Goal: Check status: Check status

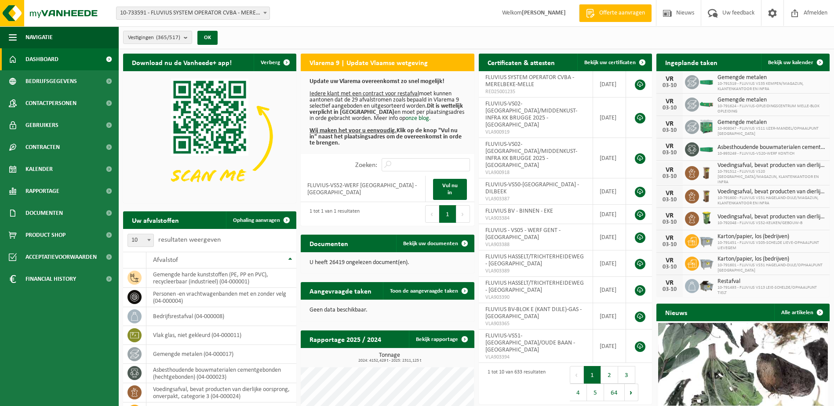
click at [225, 15] on span "10-733591 - FLUVIUS SYSTEM OPERATOR CVBA - MERELBEKE-MELLE" at bounding box center [192, 13] width 153 height 12
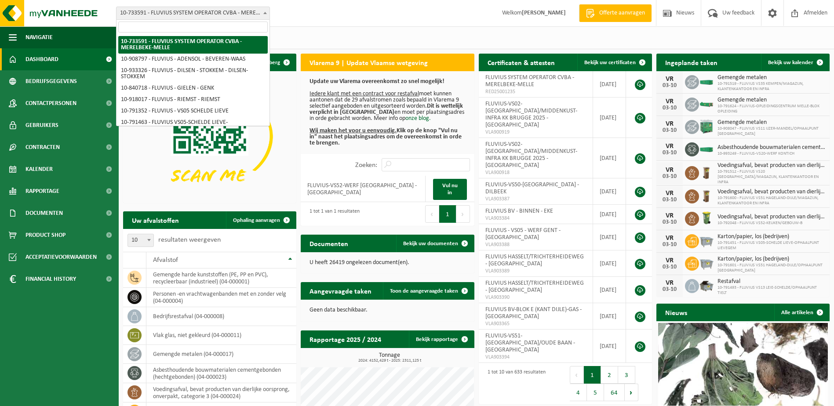
click at [215, 22] on input "search" at bounding box center [192, 27] width 149 height 11
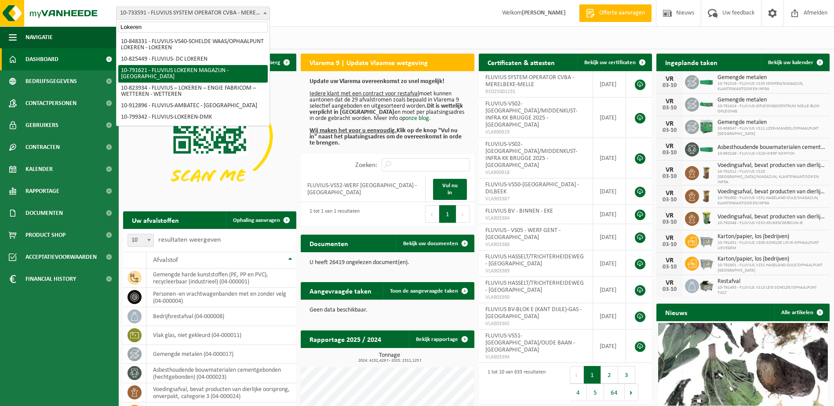
type input "Lokeren"
select select "30279"
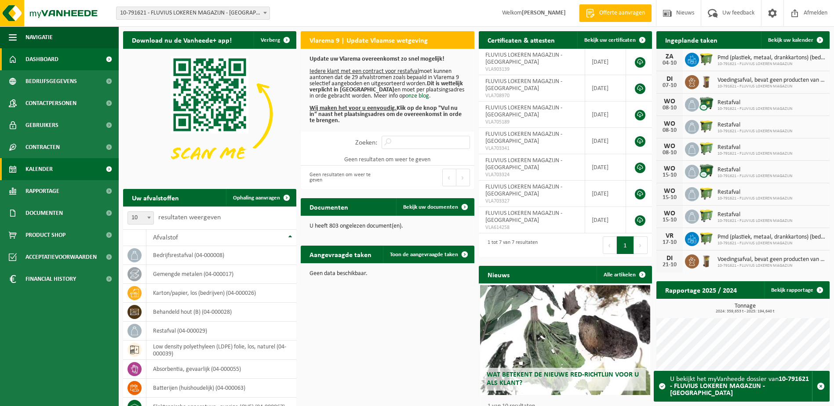
click at [27, 165] on span "Kalender" at bounding box center [38, 169] width 27 height 22
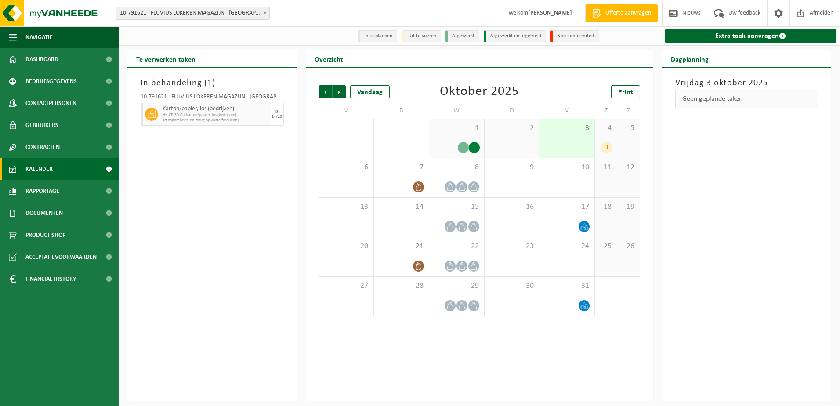
click at [605, 134] on div "4 1" at bounding box center [606, 138] width 22 height 39
